Goal: Information Seeking & Learning: Learn about a topic

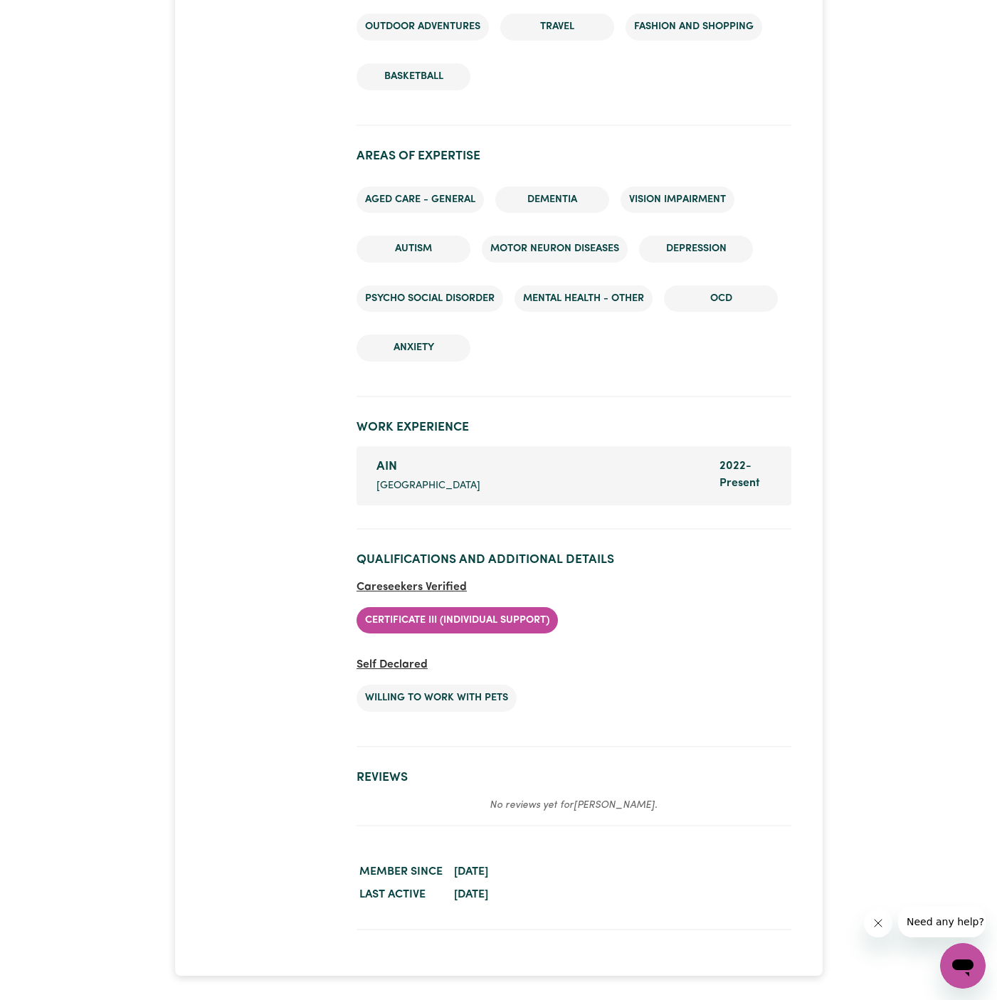
scroll to position [2051, 0]
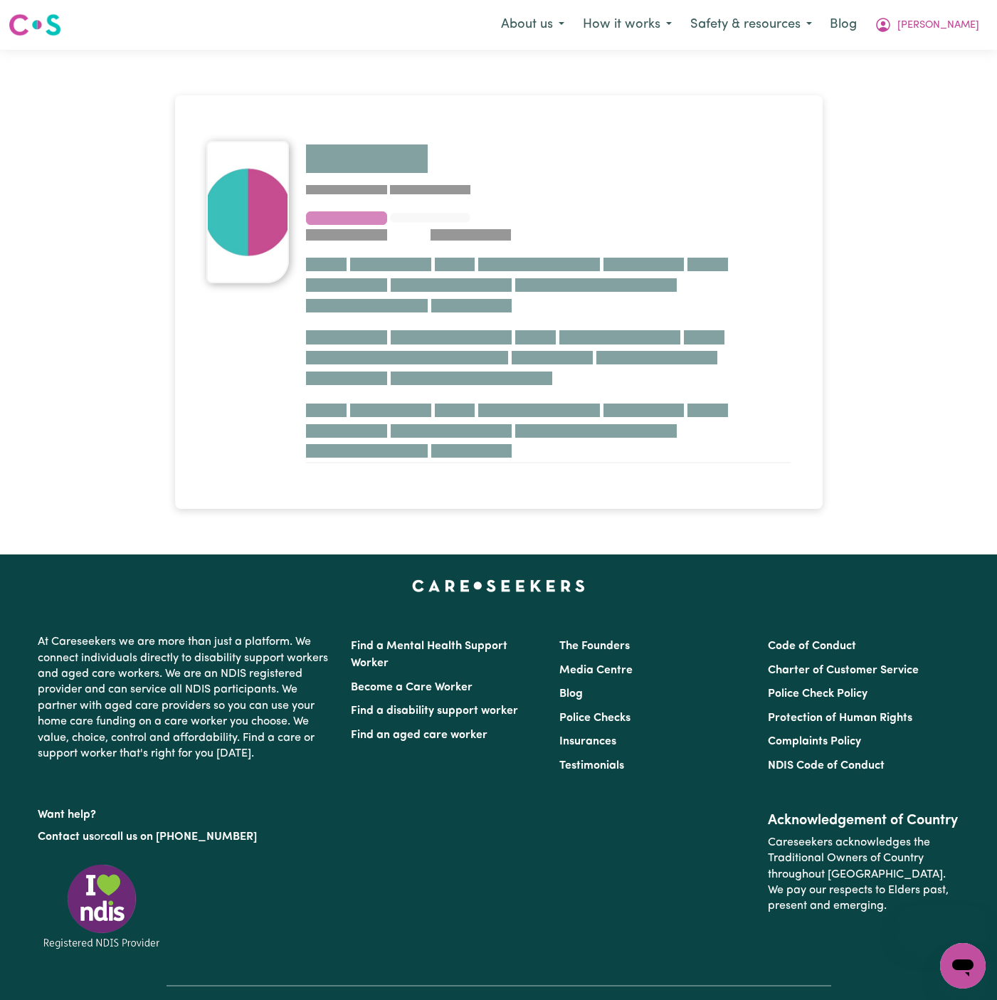
click at [988, 854] on div "Menu About us How it works Safety & resources Blog Dyan At Careseekers we are m…" at bounding box center [498, 567] width 997 height 1135
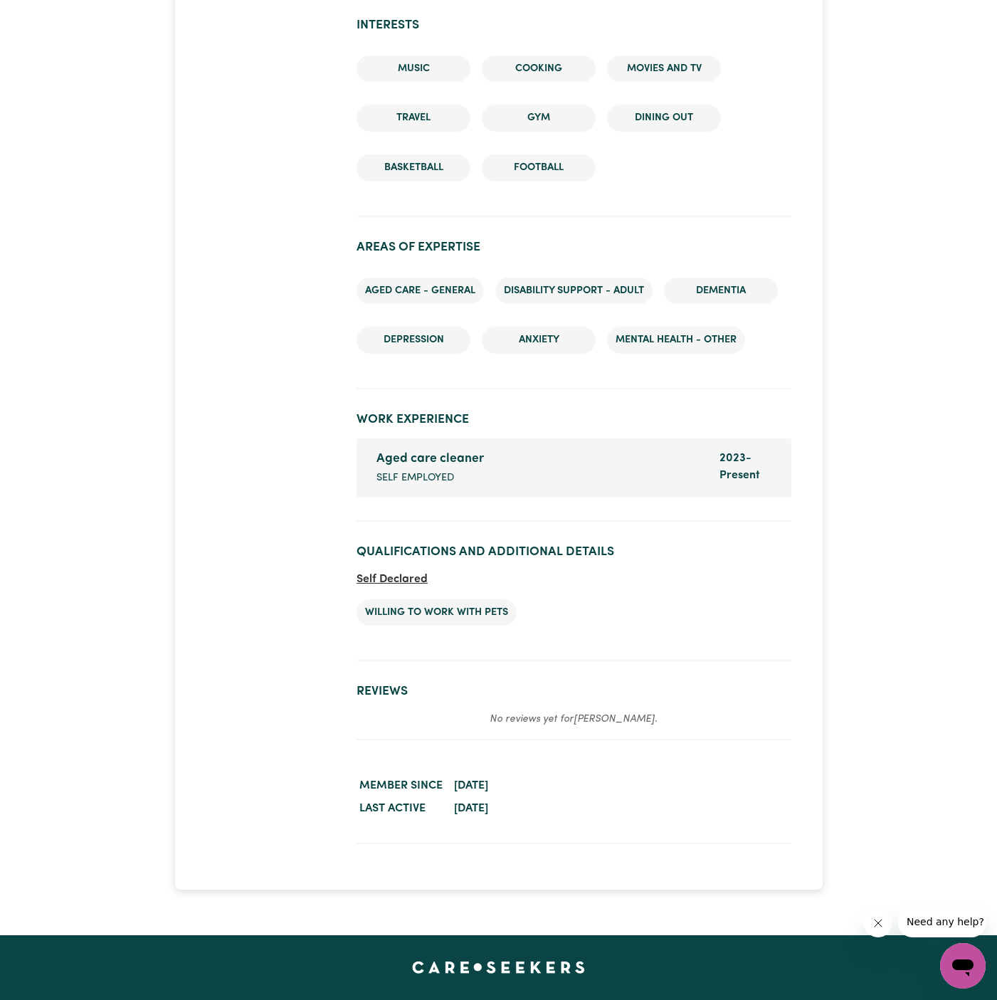
scroll to position [2138, 0]
